Goal: Information Seeking & Learning: Learn about a topic

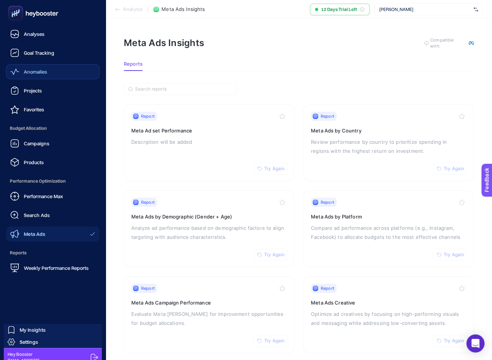
click at [30, 67] on link "Anomalies" at bounding box center [53, 71] width 94 height 15
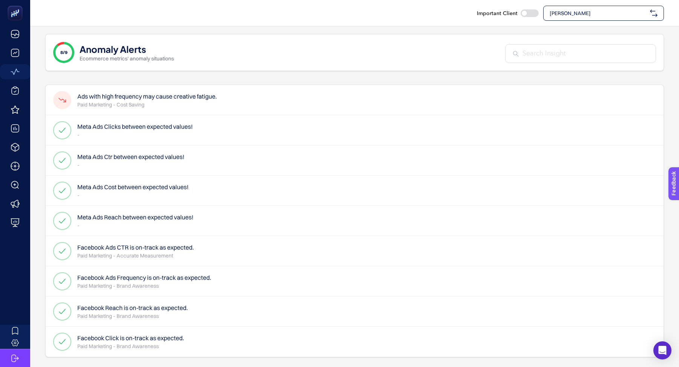
click at [573, 13] on span "[PERSON_NAME]" at bounding box center [598, 13] width 97 height 8
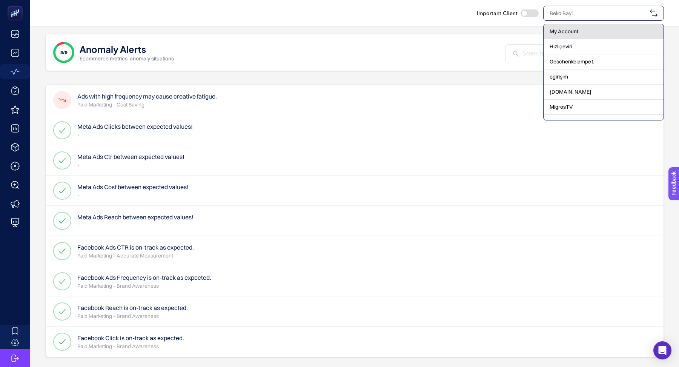
click at [570, 31] on span "My Account" at bounding box center [564, 32] width 29 height 8
checkbox input "true"
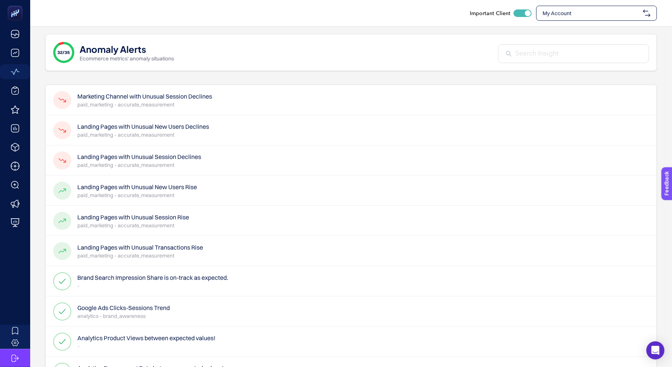
click at [155, 129] on h4 "Landing Pages with Unusual New Users Declines" at bounding box center [143, 126] width 132 height 9
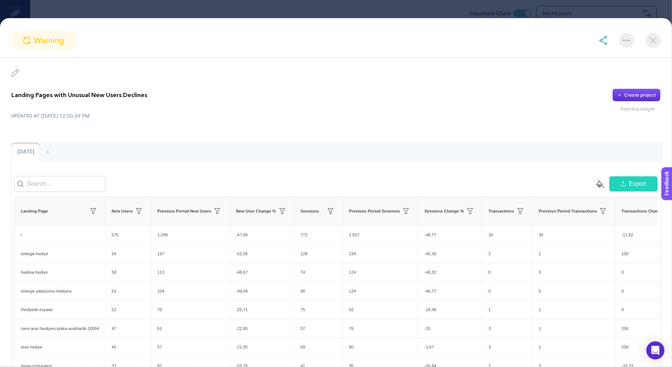
click at [655, 37] on img at bounding box center [653, 40] width 15 height 15
